Goal: Transaction & Acquisition: Purchase product/service

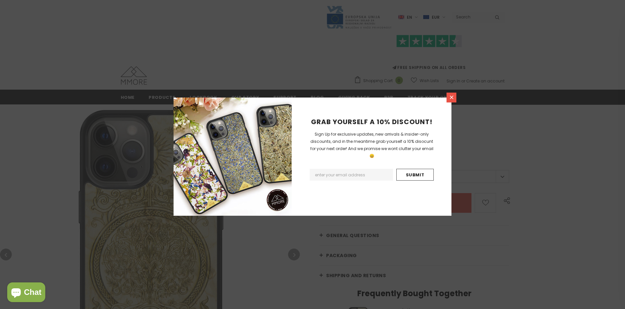
click at [452, 97] on icon at bounding box center [452, 98] width 4 height 4
